Goal: Find contact information: Find contact information

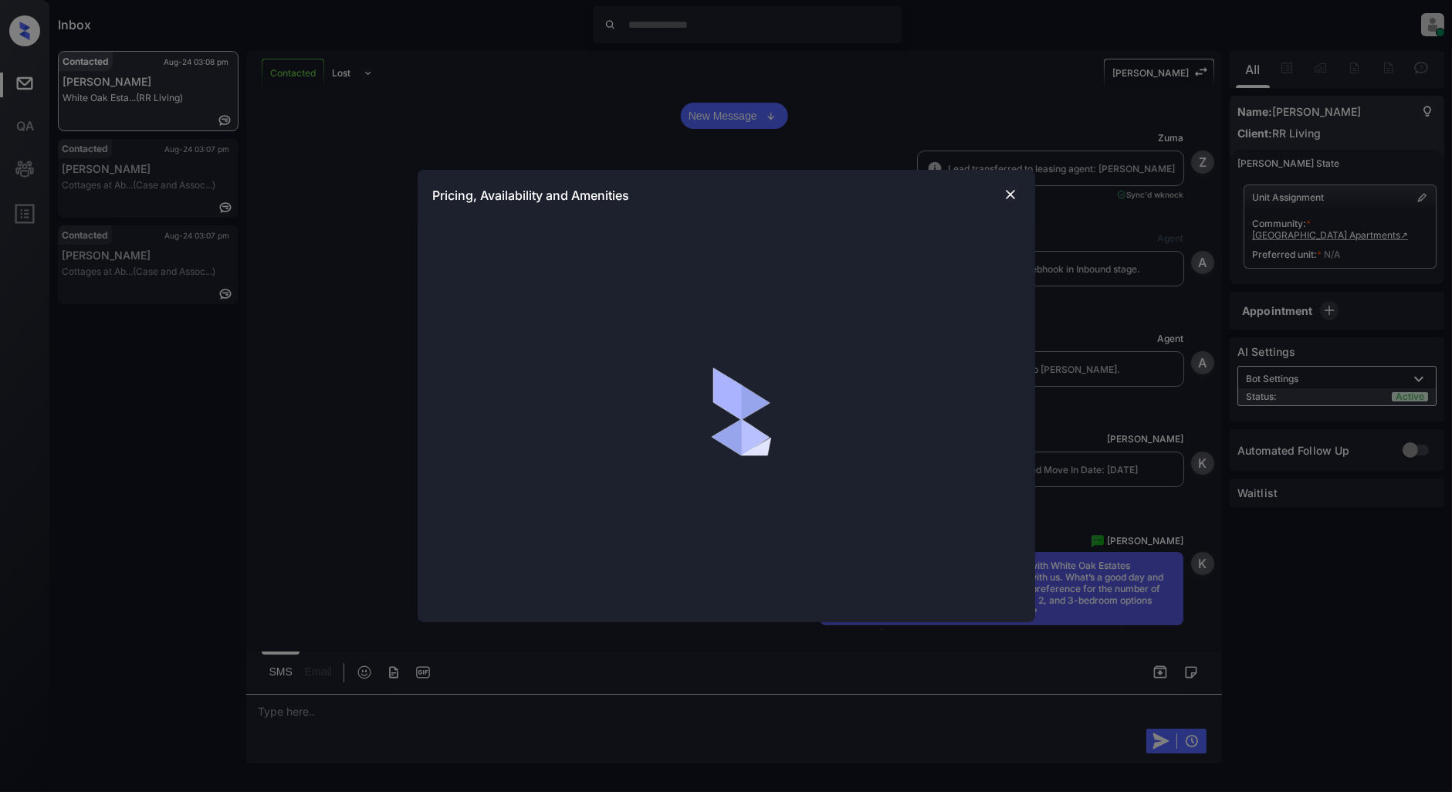
scroll to position [923, 0]
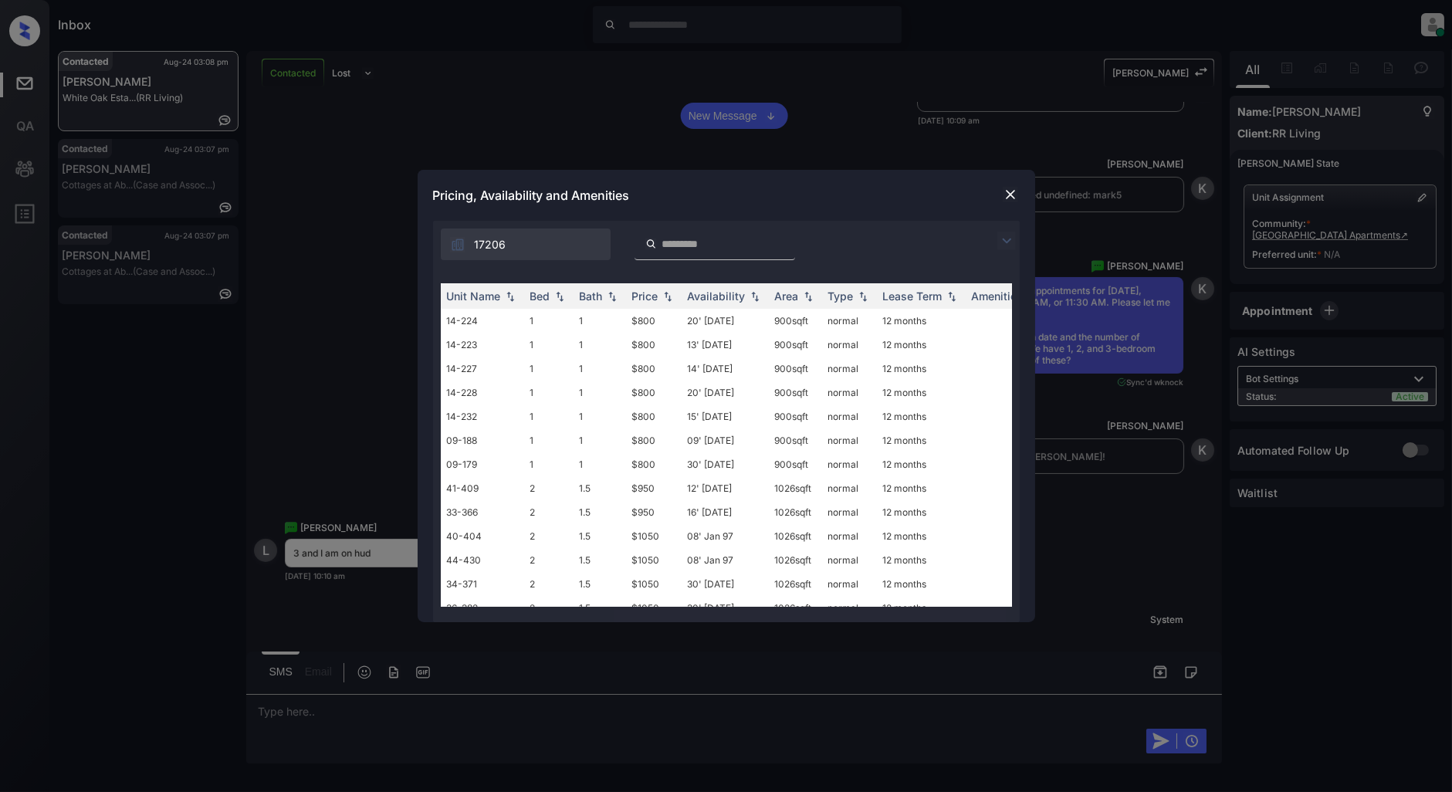
click at [1008, 240] on img at bounding box center [1007, 241] width 19 height 19
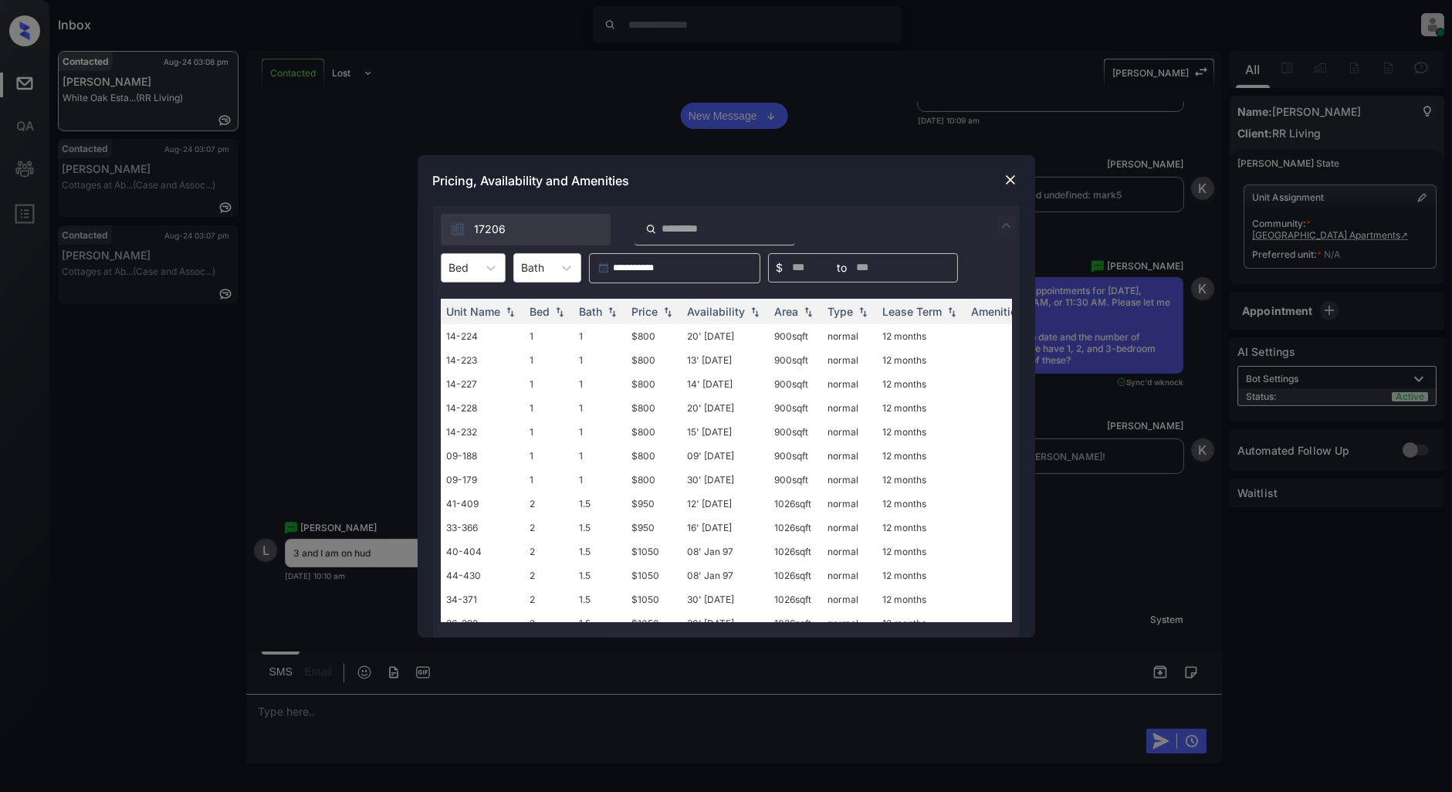
click at [474, 263] on div "Bed" at bounding box center [460, 267] width 36 height 22
click at [457, 356] on div "3" at bounding box center [473, 361] width 65 height 28
click at [662, 313] on img at bounding box center [667, 311] width 15 height 11
drag, startPoint x: 673, startPoint y: 330, endPoint x: 616, endPoint y: 341, distance: 58.0
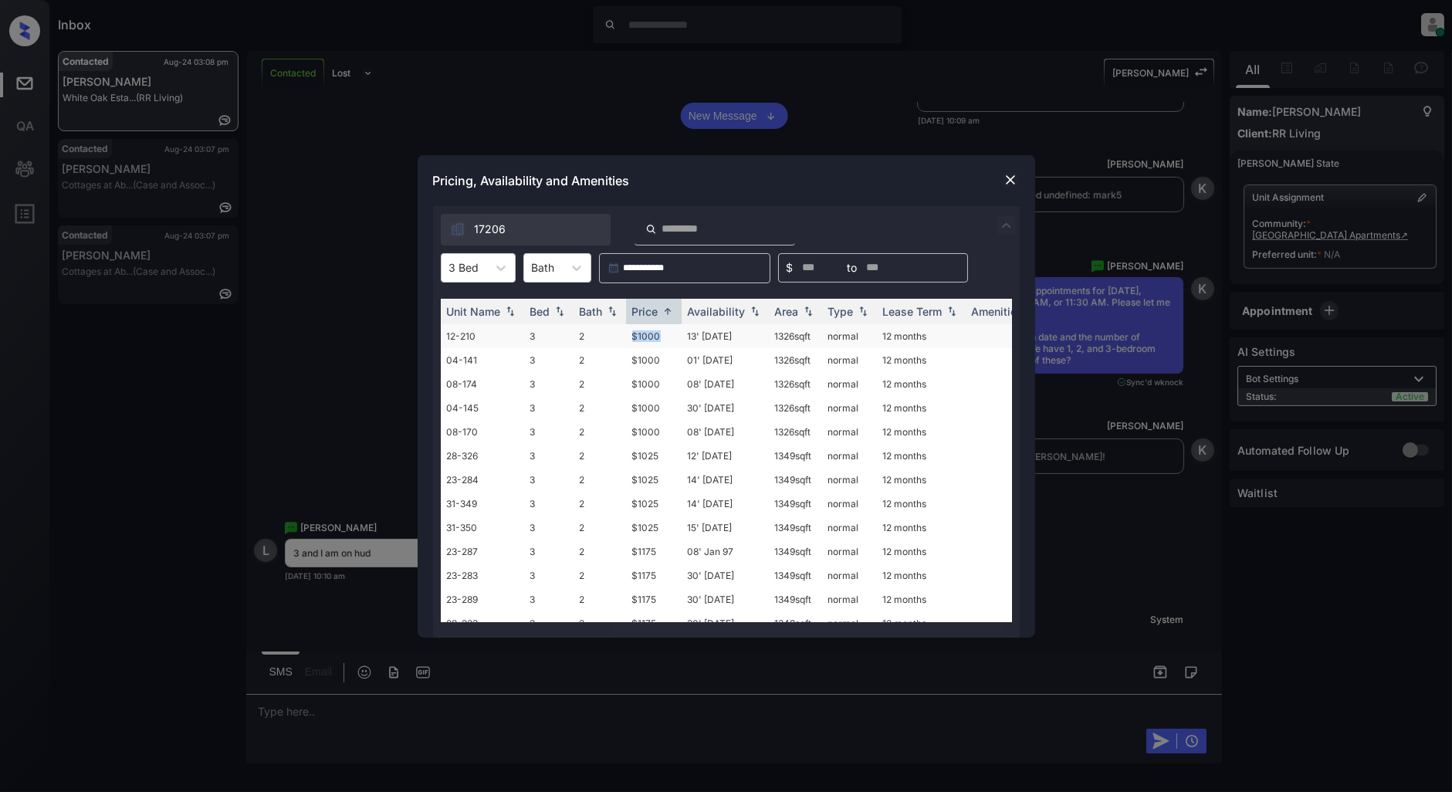
click at [616, 341] on tr "12-210 3 2 $1000 13' May 25 1326 sqft normal 12 months" at bounding box center [844, 336] width 807 height 24
copy tr "$1000"
click at [1010, 178] on img at bounding box center [1010, 179] width 15 height 15
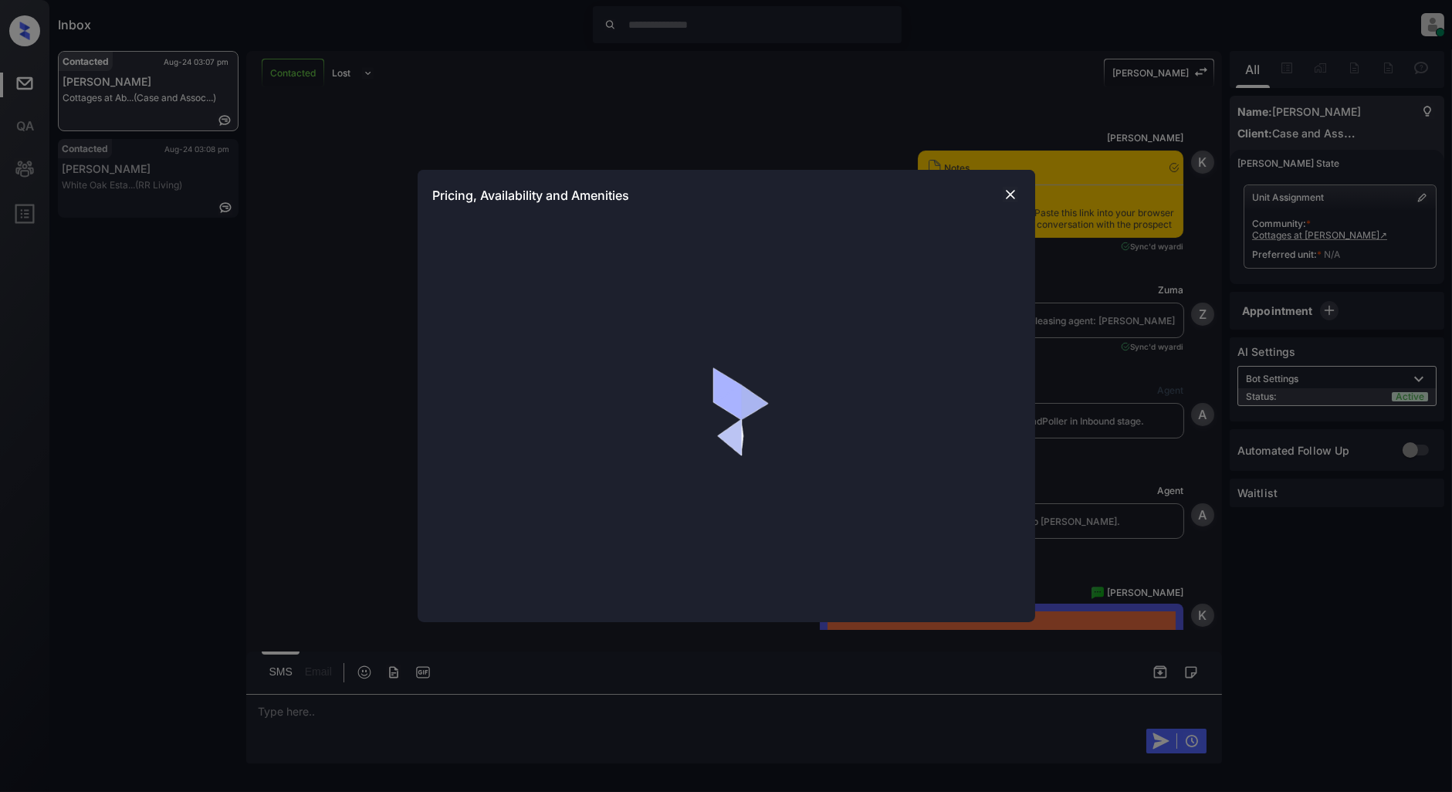
scroll to position [2560, 0]
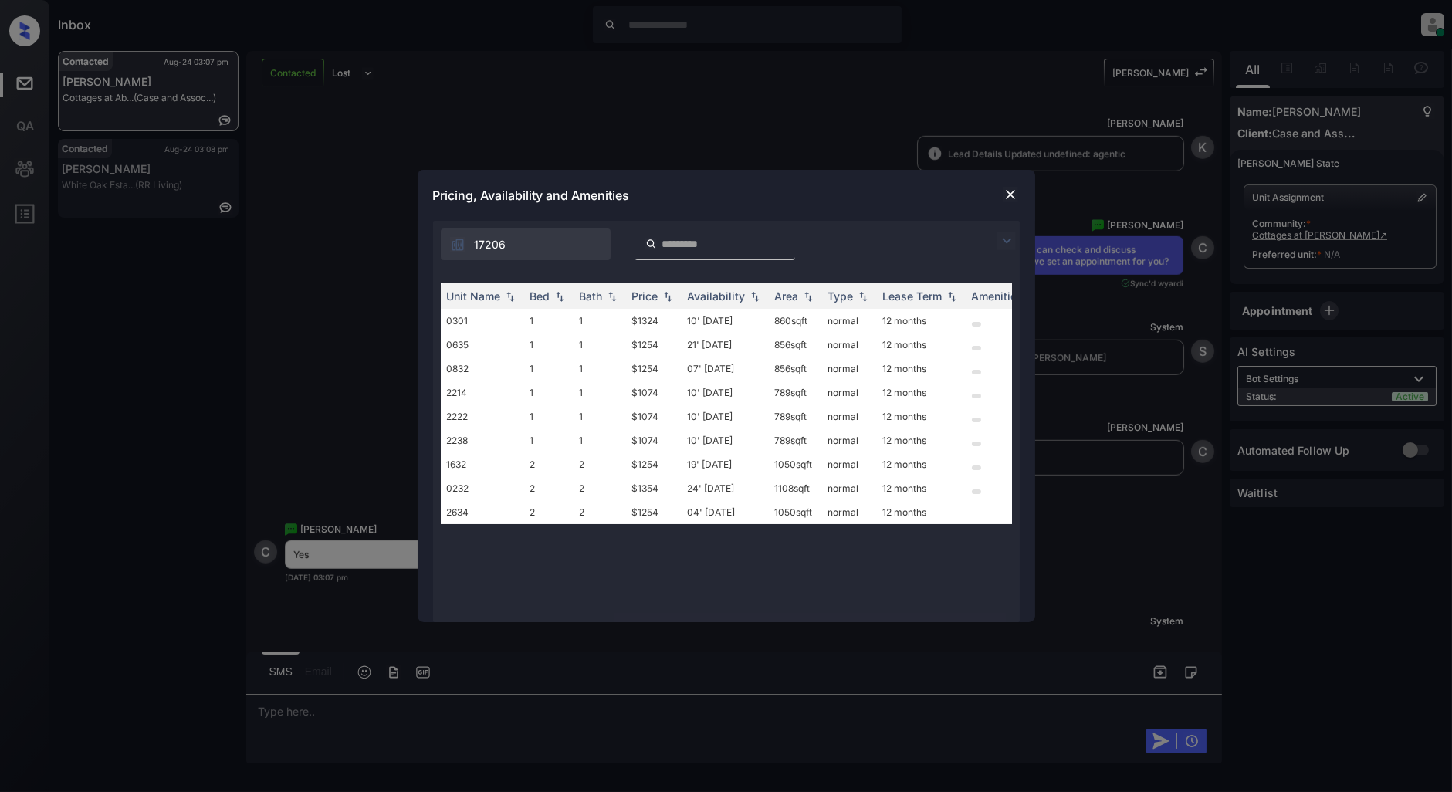
click at [1005, 233] on img at bounding box center [1007, 241] width 19 height 19
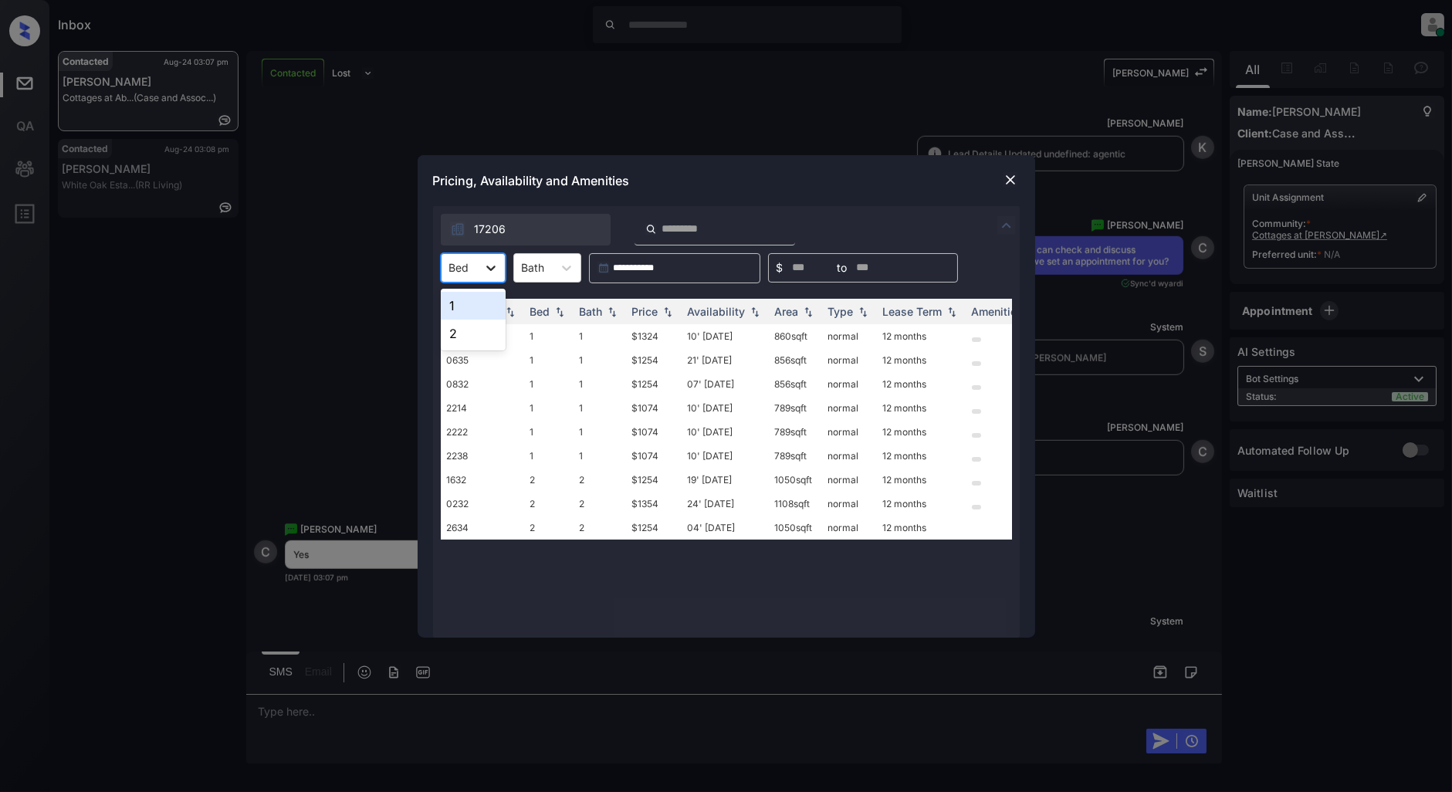
click at [481, 263] on div at bounding box center [491, 268] width 28 height 28
click at [473, 327] on div "2" at bounding box center [473, 334] width 65 height 28
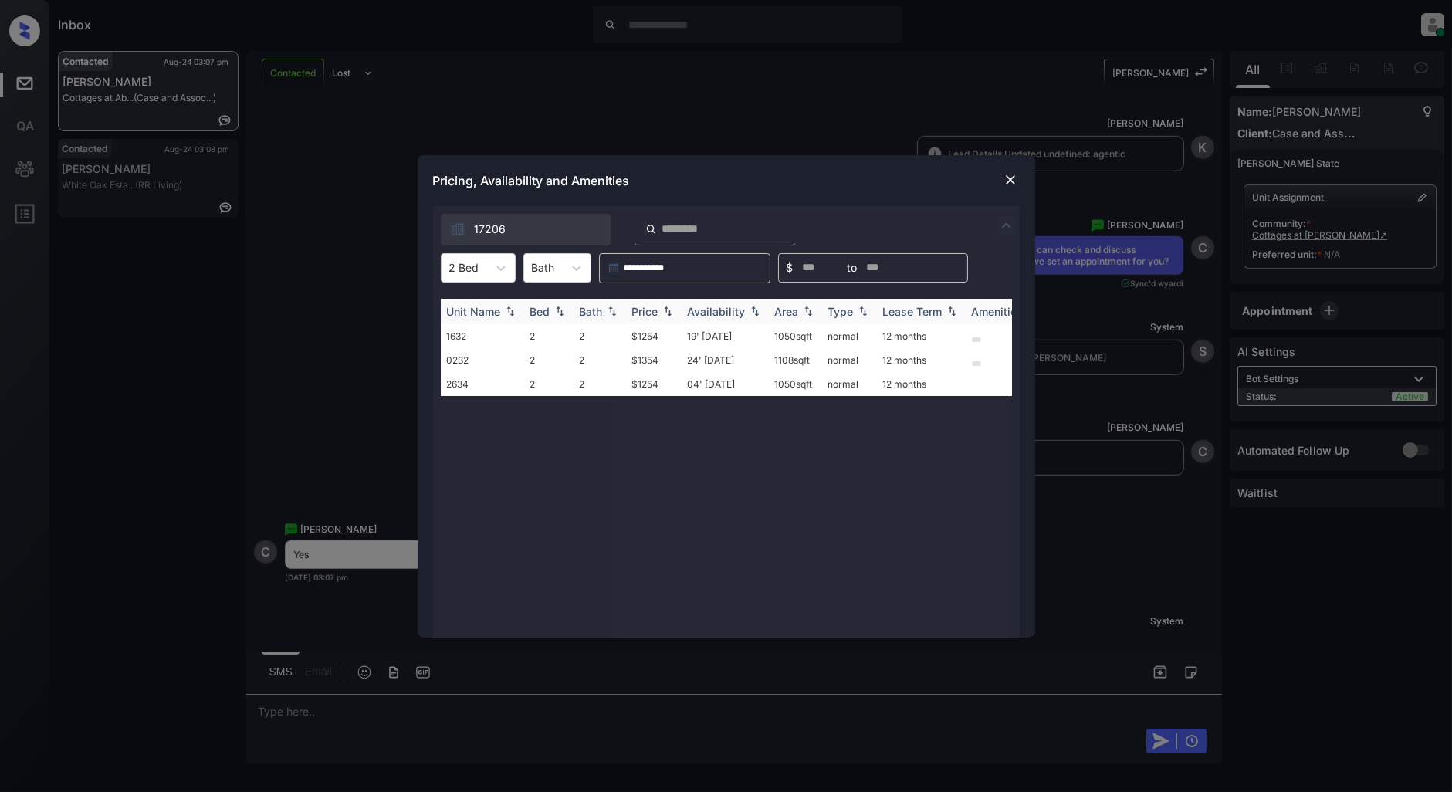
click at [668, 310] on img at bounding box center [667, 311] width 15 height 11
drag, startPoint x: 668, startPoint y: 330, endPoint x: 622, endPoint y: 332, distance: 46.4
click at [622, 332] on tr "1632 2 2 $1254 19' Sep 25 1050 sqft normal 12 months" at bounding box center [844, 336] width 807 height 24
copy tr "$1254"
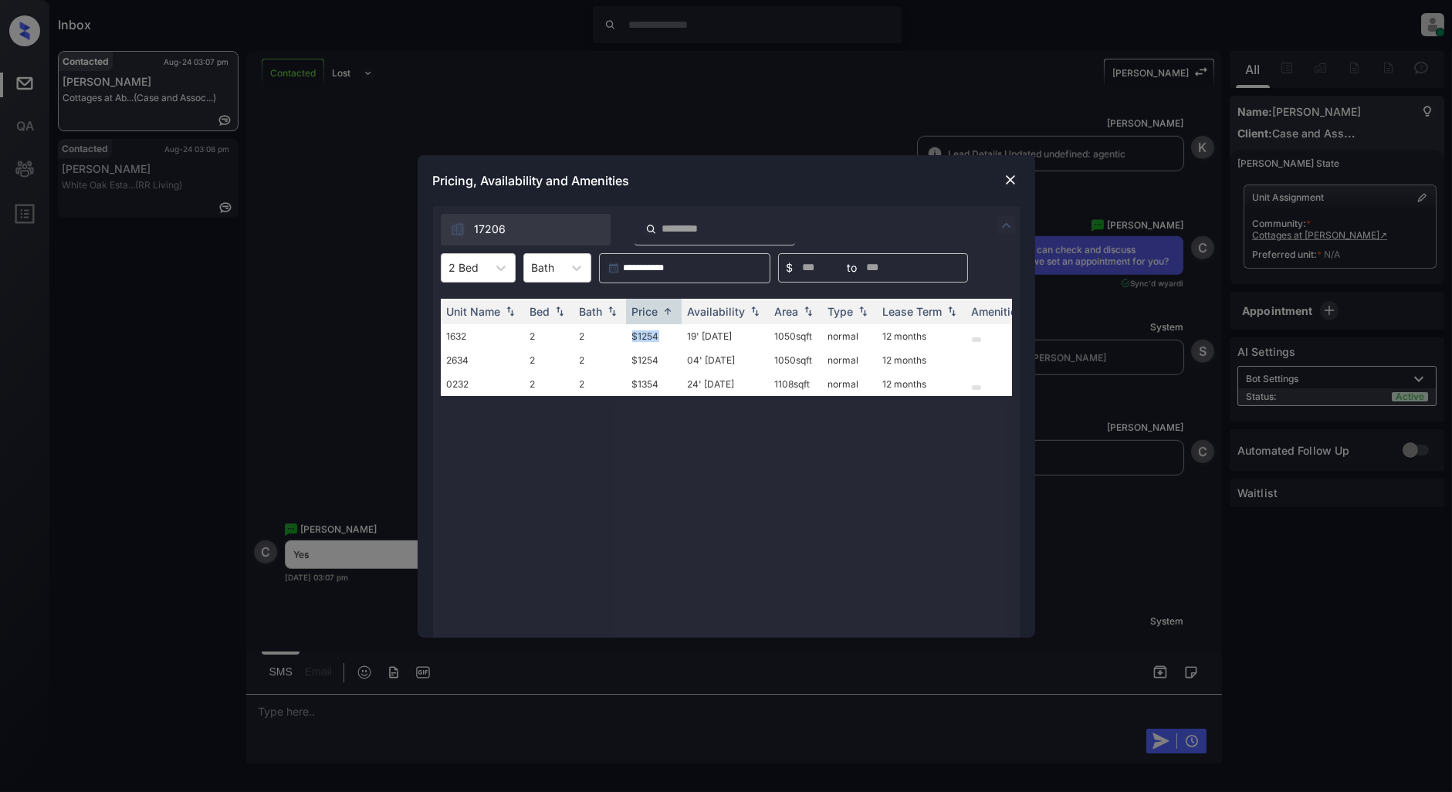
click at [1011, 185] on img at bounding box center [1010, 179] width 15 height 15
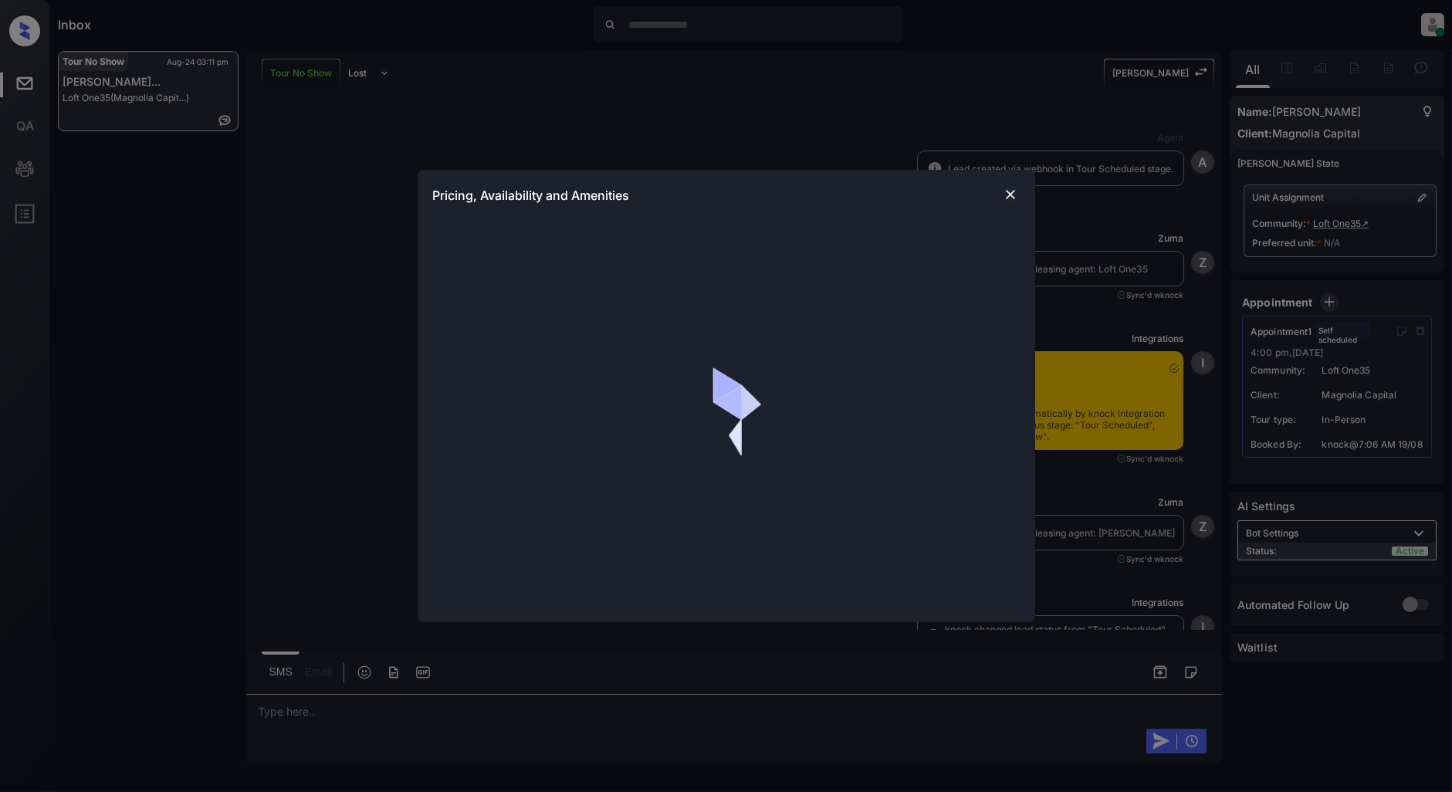
scroll to position [1925, 0]
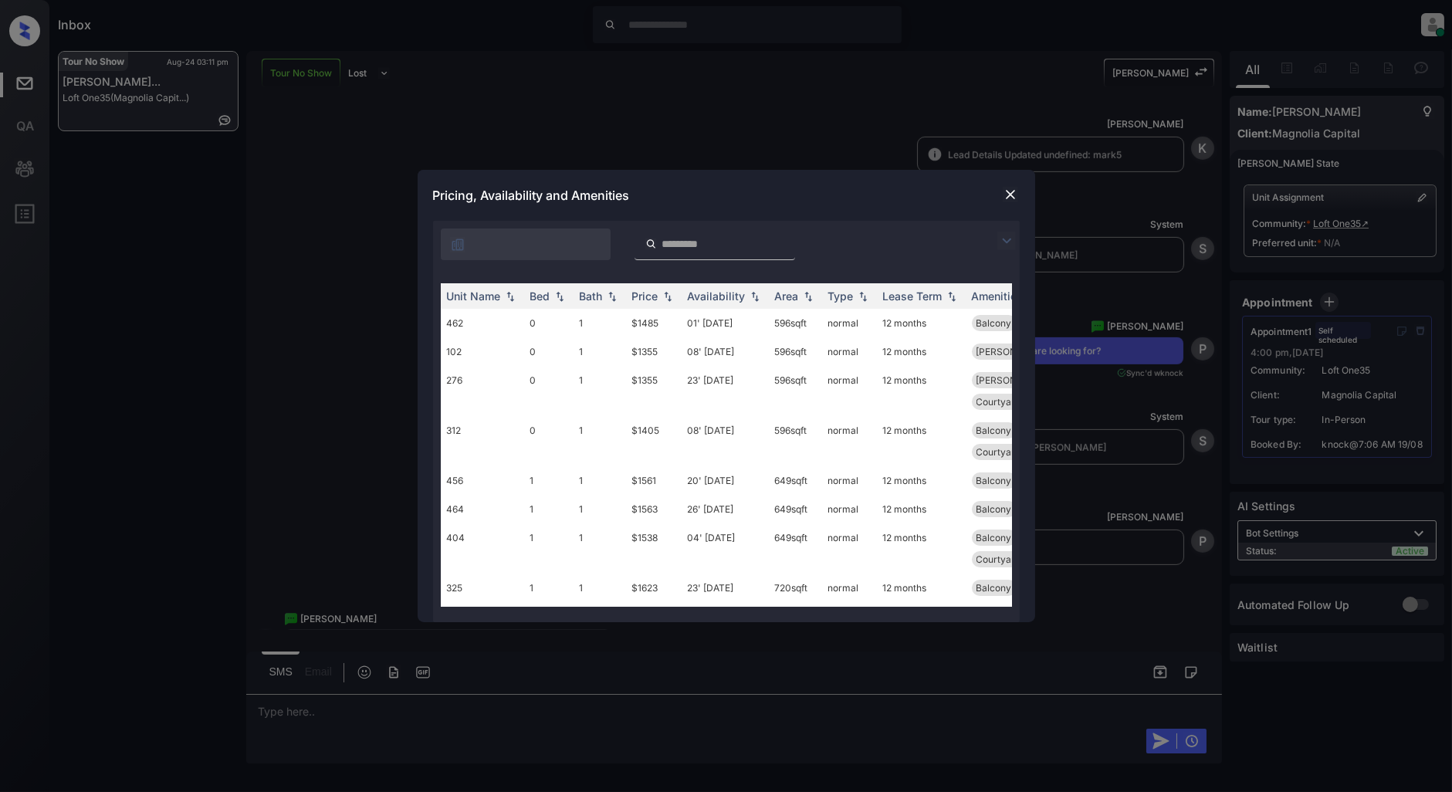
click at [998, 236] on img at bounding box center [1007, 241] width 19 height 19
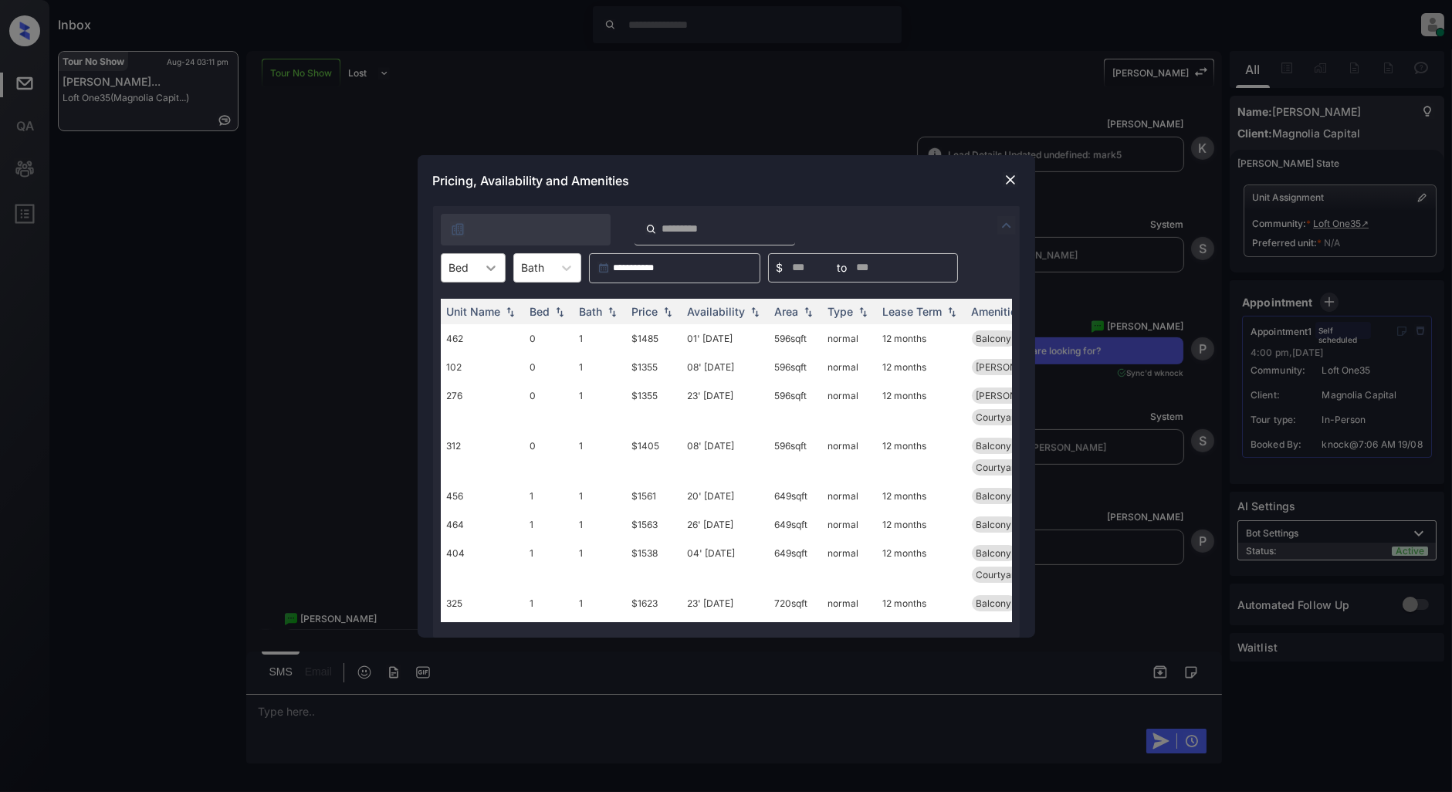
click at [495, 265] on icon at bounding box center [490, 267] width 15 height 15
click at [453, 335] on div "1" at bounding box center [473, 334] width 65 height 28
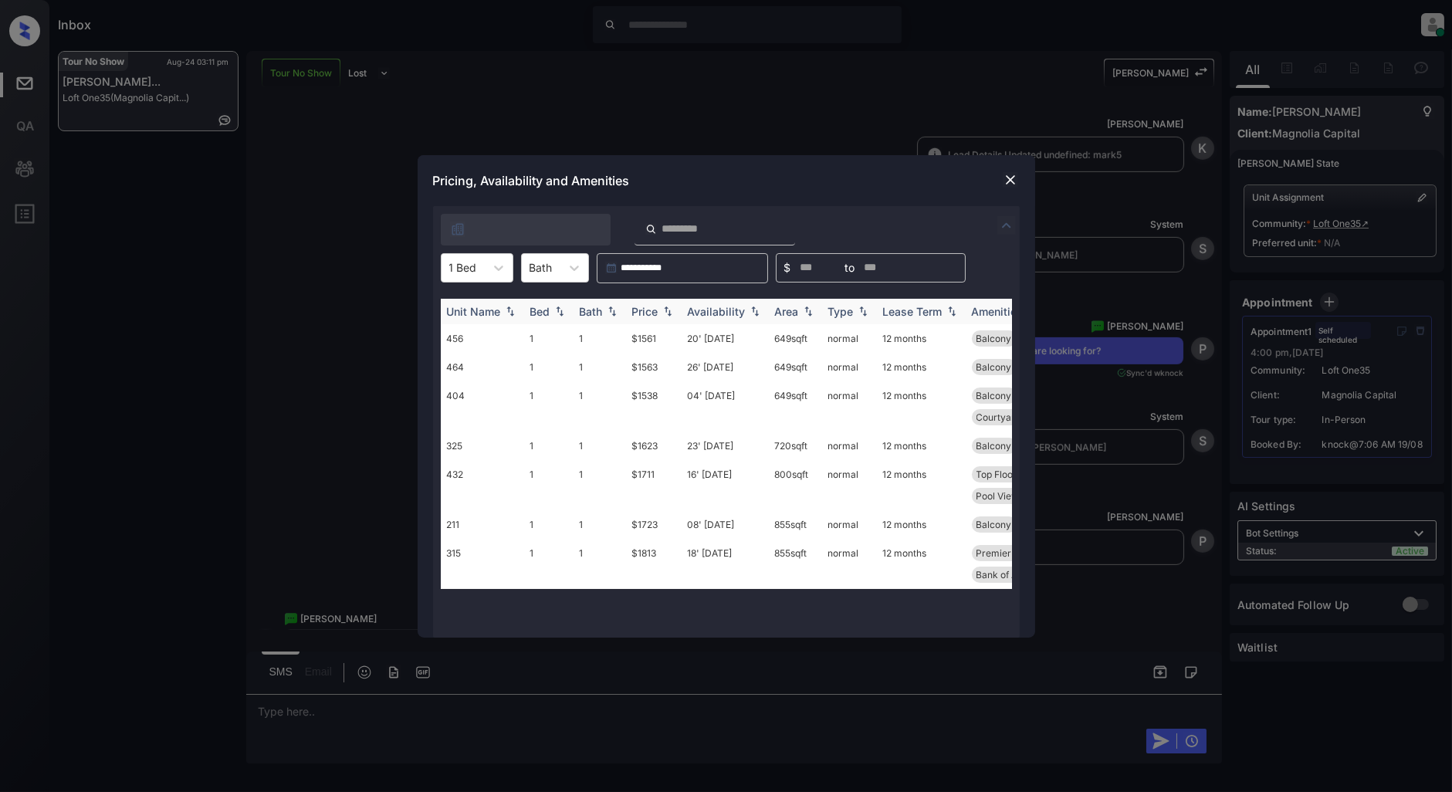
click at [670, 317] on div "Price" at bounding box center [653, 311] width 43 height 13
click at [670, 317] on img at bounding box center [667, 311] width 15 height 11
drag, startPoint x: 672, startPoint y: 337, endPoint x: 610, endPoint y: 341, distance: 61.9
click at [610, 341] on tr "404 1 1 $1538 04' Sep 25 649 sqft normal 12 months Balcony Top Floor Smart Home…" at bounding box center [844, 349] width 807 height 50
copy tr "$1538"
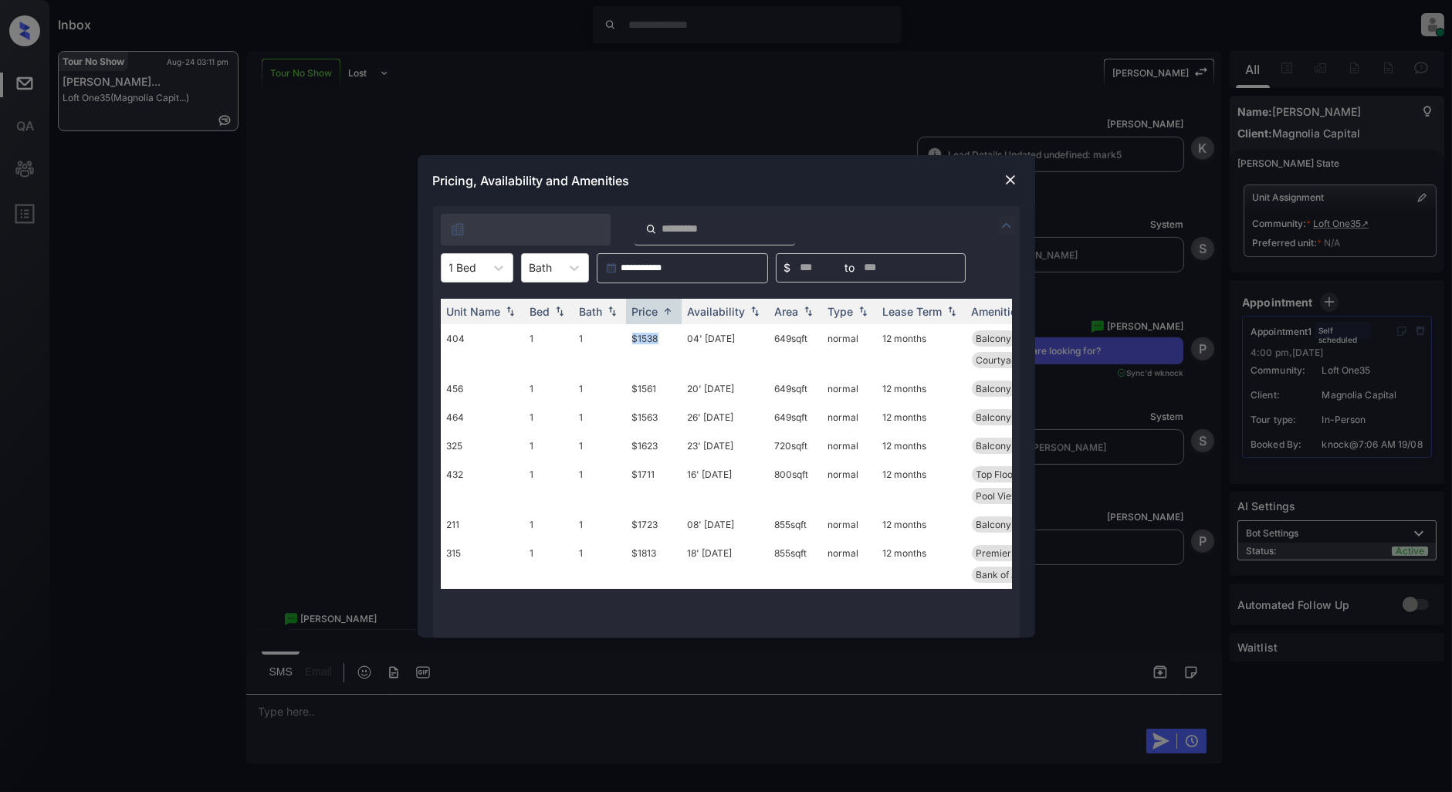
click at [1009, 185] on img at bounding box center [1010, 179] width 15 height 15
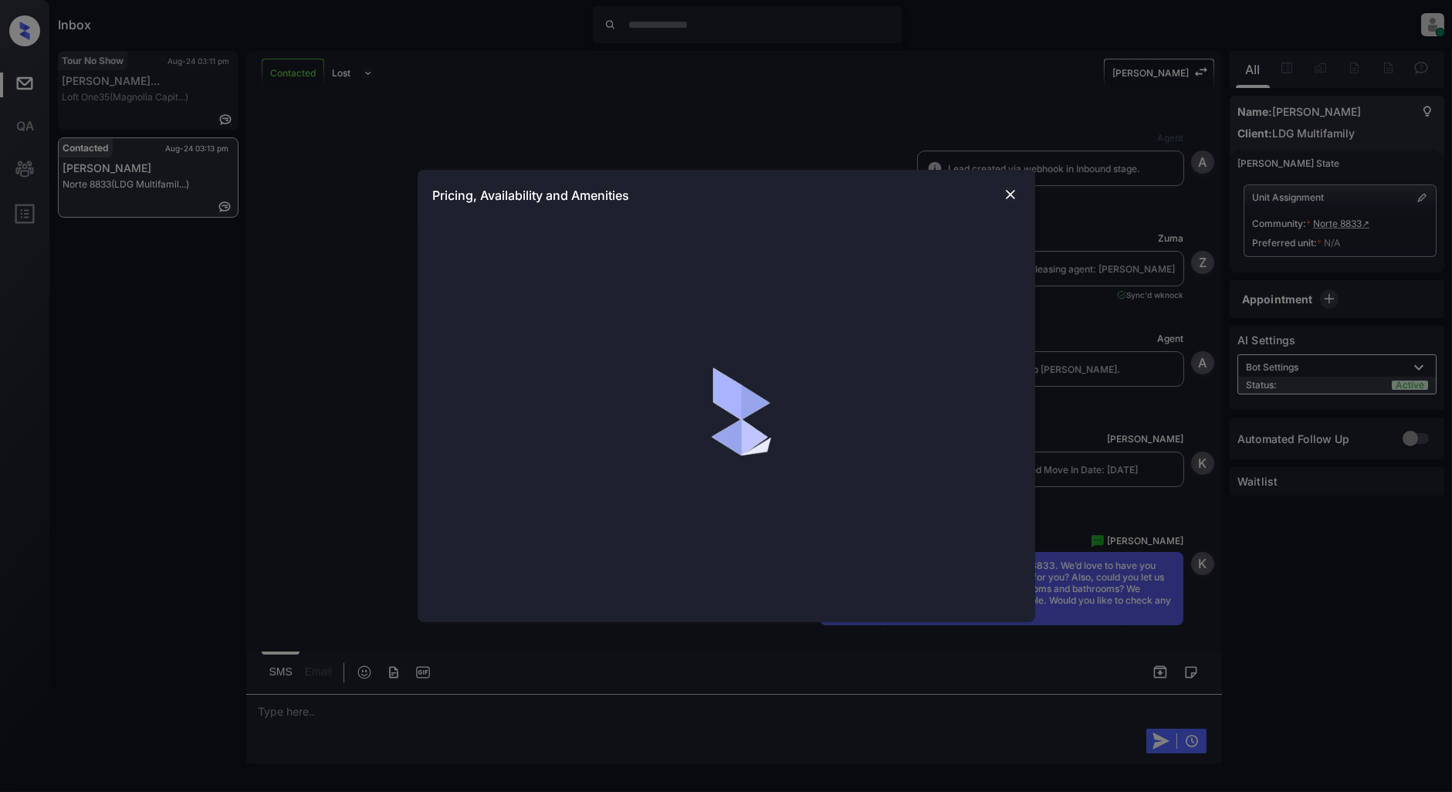
scroll to position [1701, 0]
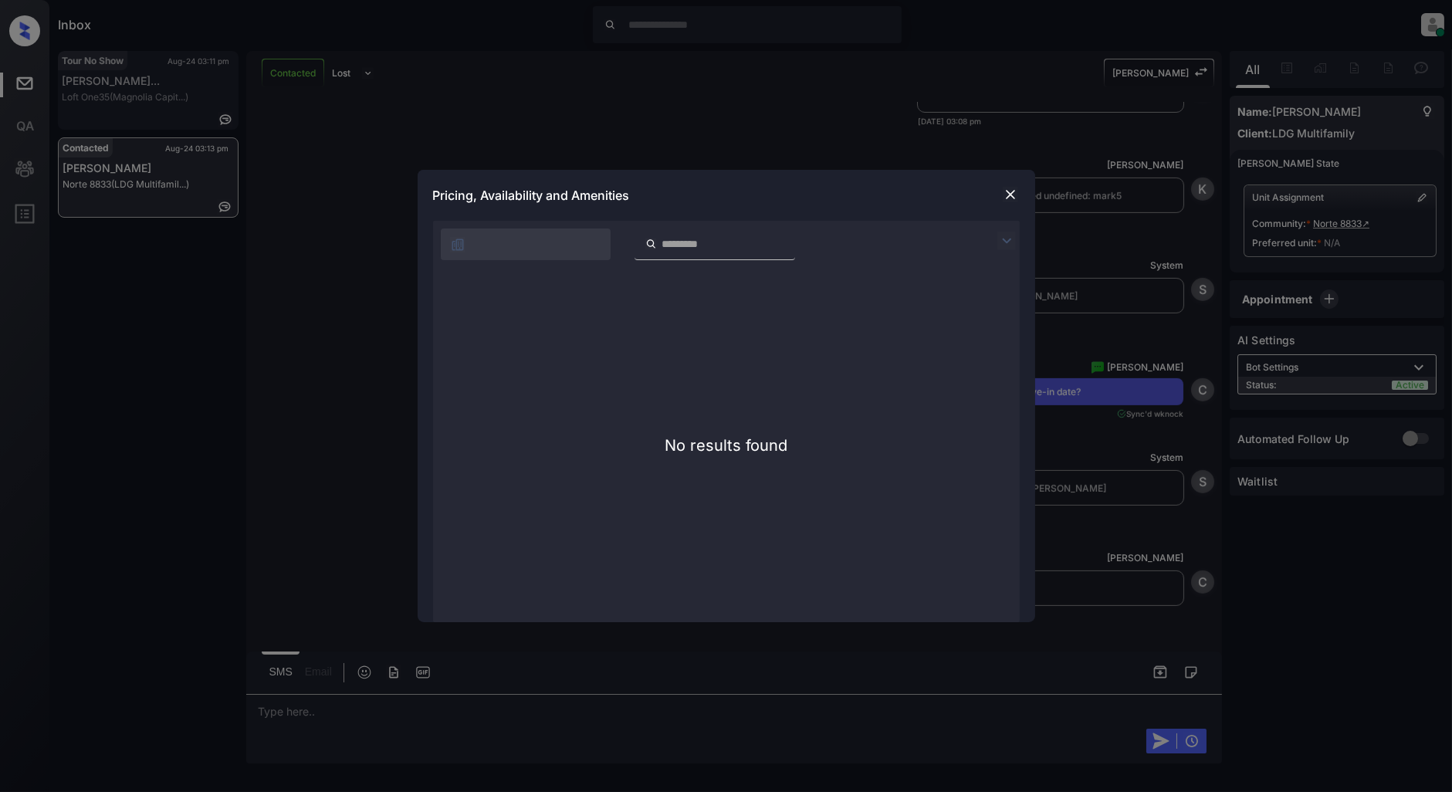
click at [1014, 201] on img at bounding box center [1010, 194] width 15 height 15
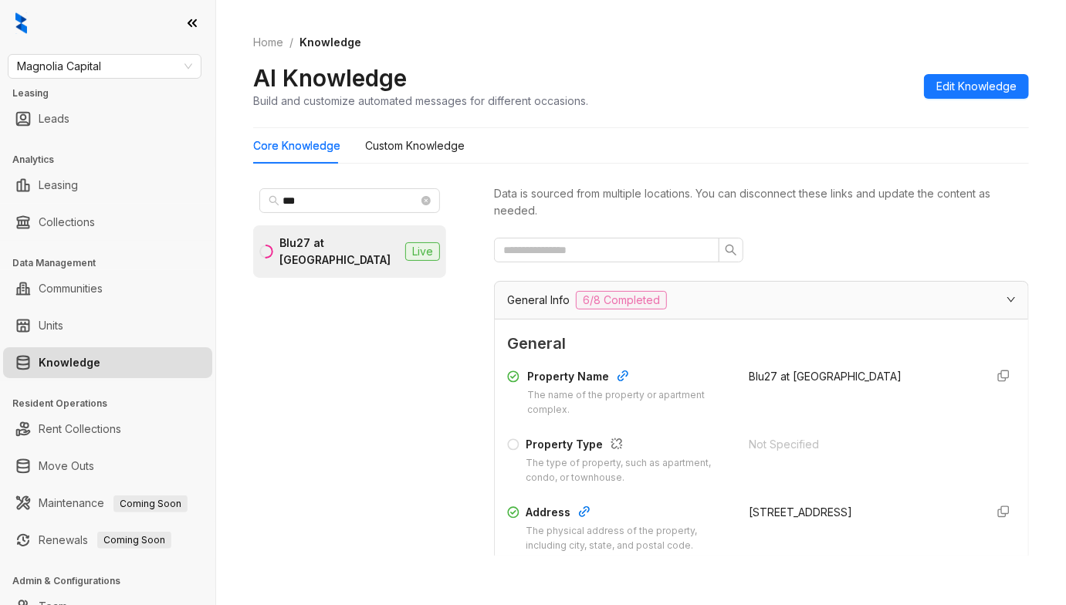
scroll to position [1827, 0]
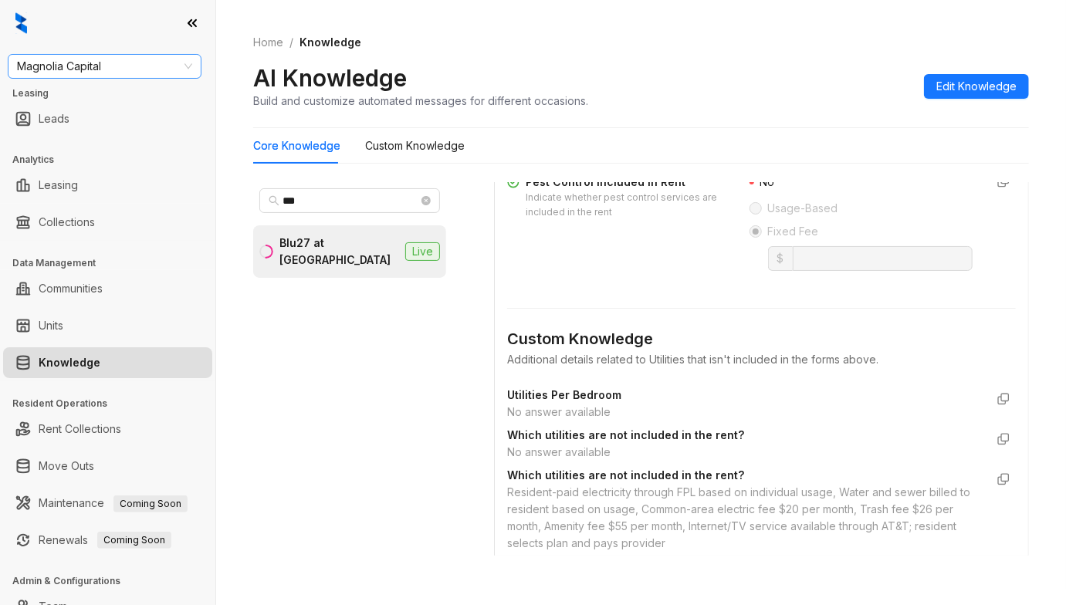
click at [145, 71] on span "Magnolia Capital" at bounding box center [104, 66] width 175 height 23
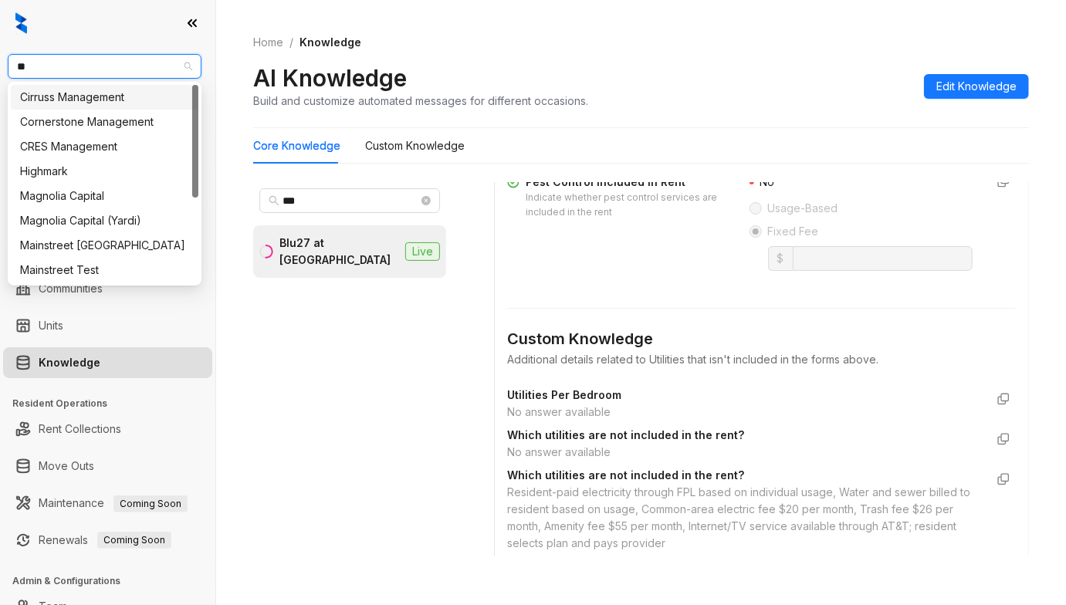
type input "***"
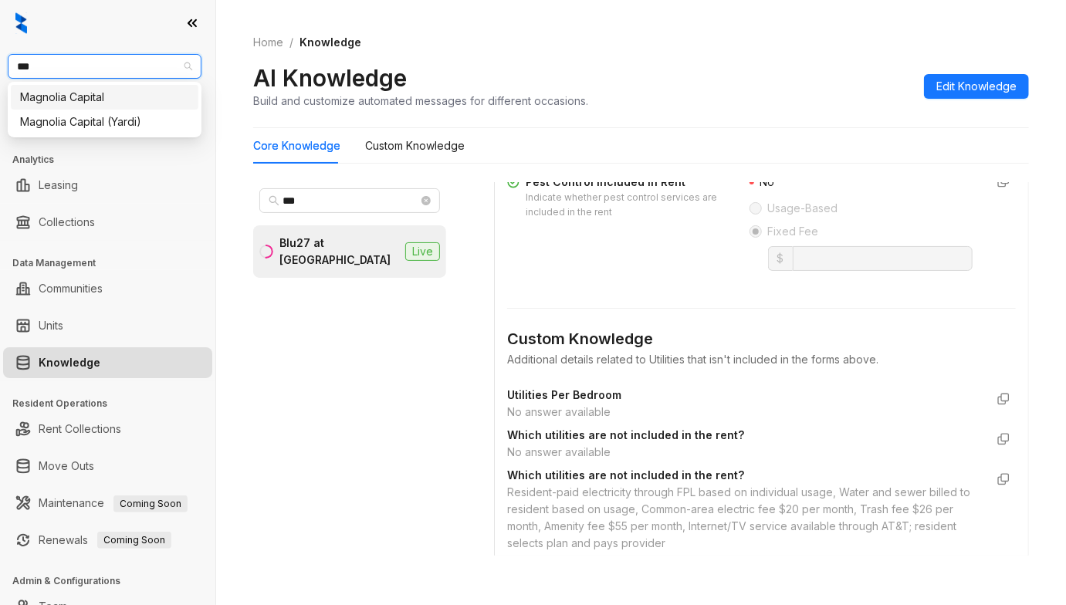
click at [96, 90] on div "Magnolia Capital" at bounding box center [104, 97] width 169 height 17
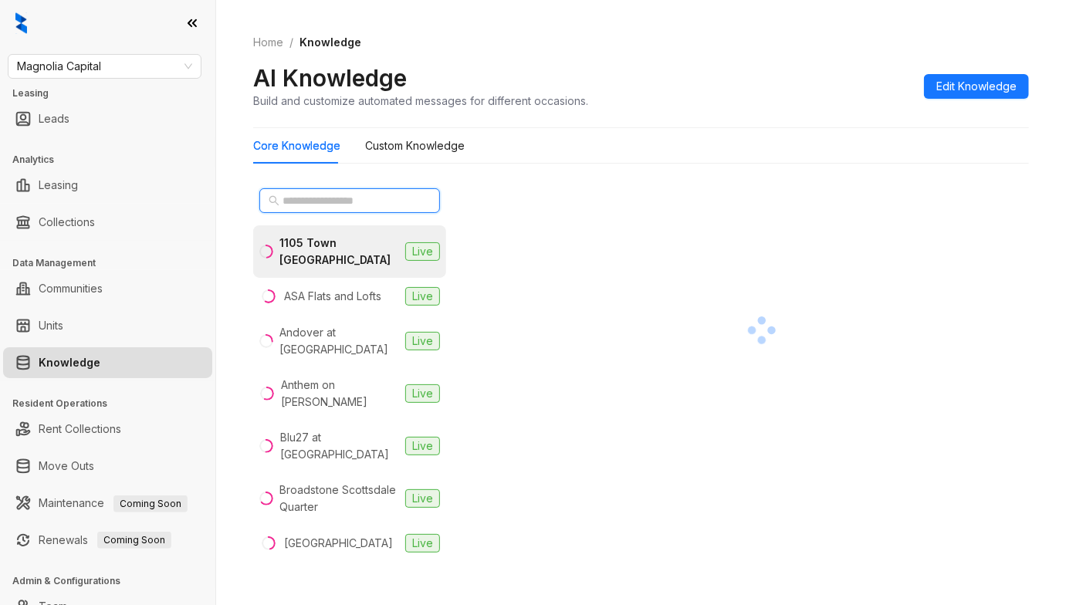
click at [354, 202] on input "text" at bounding box center [351, 200] width 136 height 17
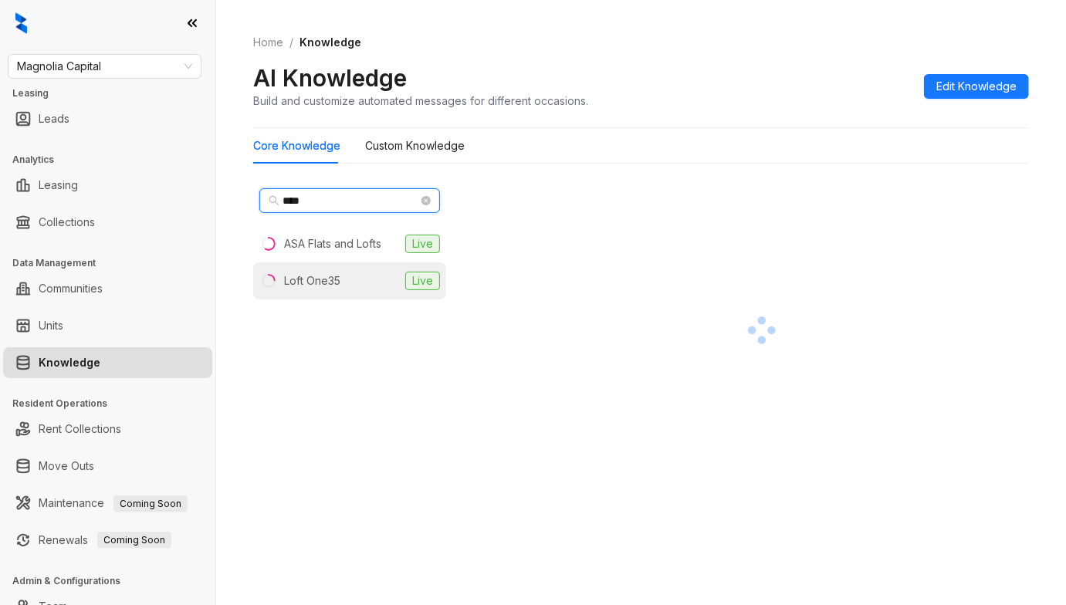
type input "****"
click at [334, 279] on div "Loft One35" at bounding box center [312, 281] width 56 height 17
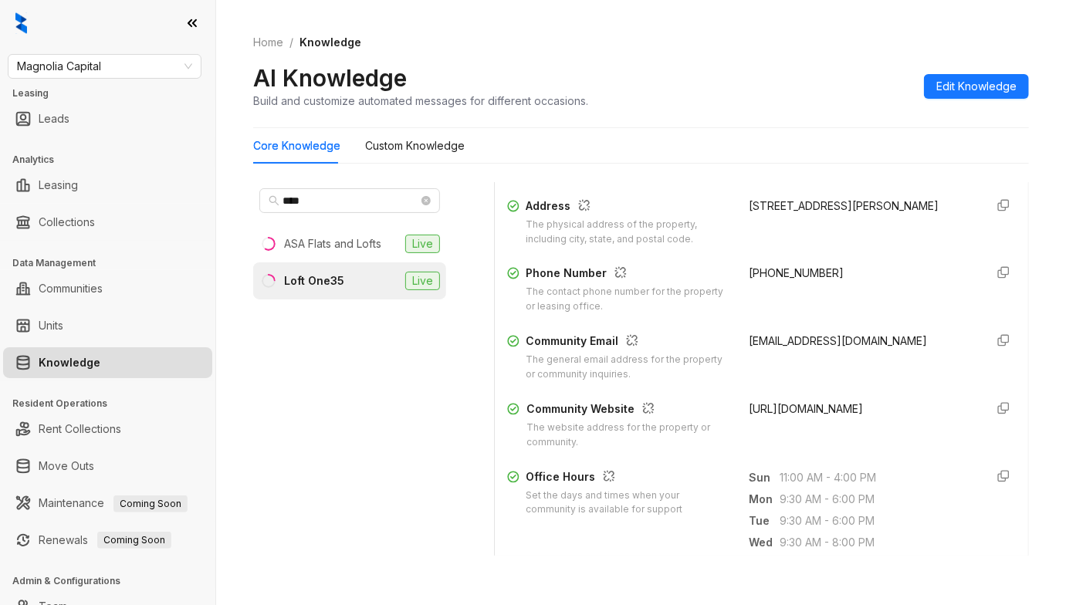
scroll to position [309, 0]
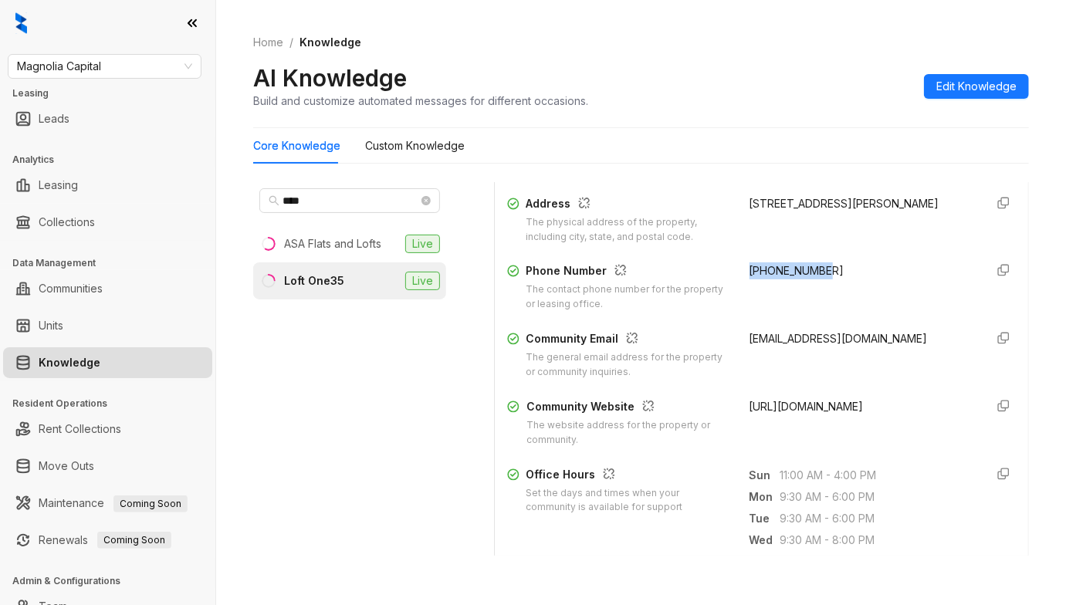
drag, startPoint x: 811, startPoint y: 272, endPoint x: 721, endPoint y: 273, distance: 89.6
click at [721, 273] on div "Phone Number The contact phone number for the property or leasing office. [PHON…" at bounding box center [761, 287] width 509 height 49
copy span "[PHONE_NUMBER]"
click at [818, 273] on div "[PHONE_NUMBER]" at bounding box center [862, 287] width 224 height 49
drag, startPoint x: 818, startPoint y: 273, endPoint x: 723, endPoint y: 269, distance: 95.8
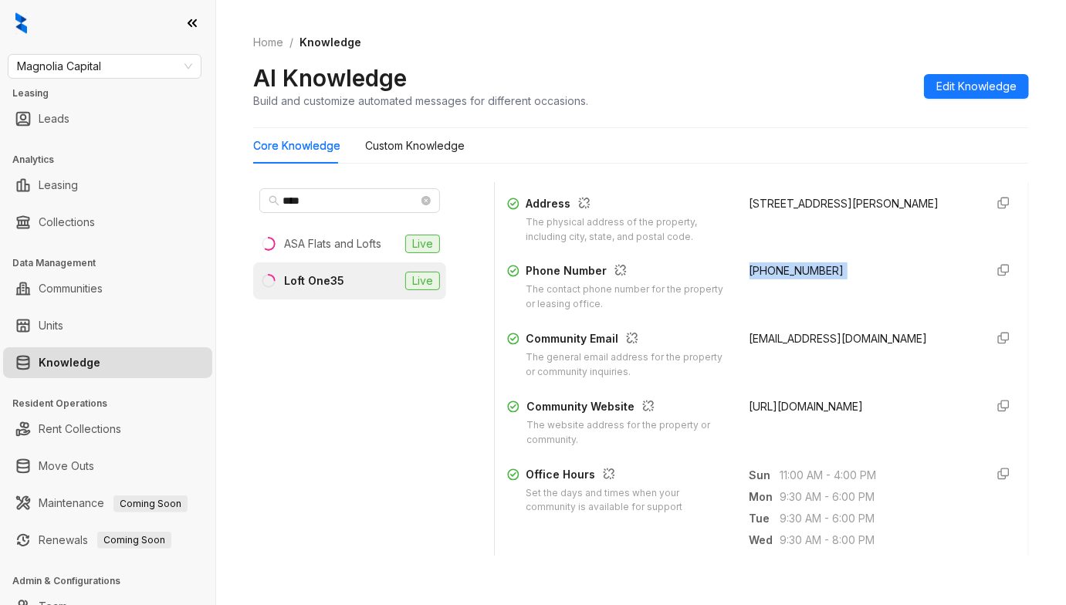
click at [723, 269] on div "Phone Number The contact phone number for the property or leasing office. [PHON…" at bounding box center [761, 287] width 509 height 49
